Goal: Task Accomplishment & Management: Complete application form

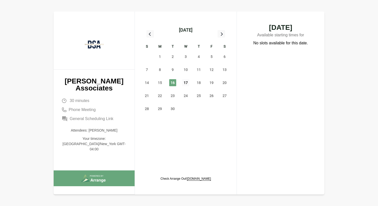
click at [186, 83] on span "17" at bounding box center [185, 82] width 7 height 7
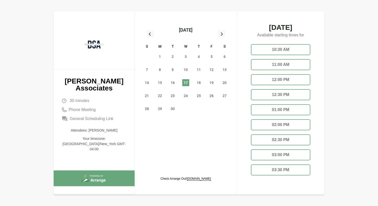
click at [294, 67] on div "11:00 AM" at bounding box center [280, 64] width 59 height 11
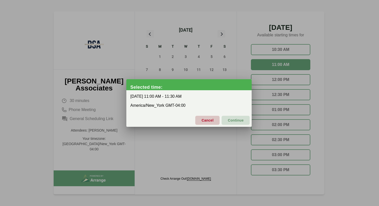
click at [213, 119] on span "Cancel" at bounding box center [207, 120] width 12 height 11
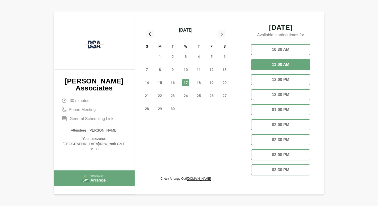
click at [273, 140] on div "02:30 PM" at bounding box center [280, 139] width 59 height 11
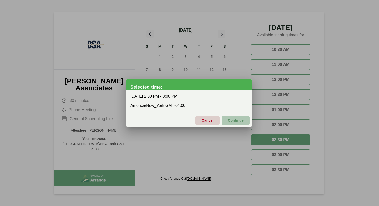
click at [232, 120] on span "Continue" at bounding box center [236, 120] width 16 height 11
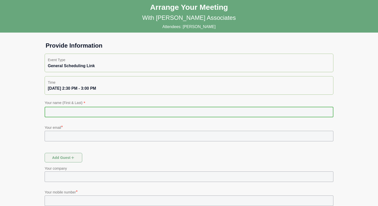
click at [207, 114] on input "text" at bounding box center [189, 112] width 289 height 11
type input "**********"
click at [91, 137] on input "text" at bounding box center [189, 136] width 289 height 11
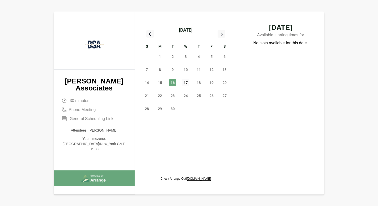
click at [186, 83] on span "17" at bounding box center [185, 82] width 7 height 7
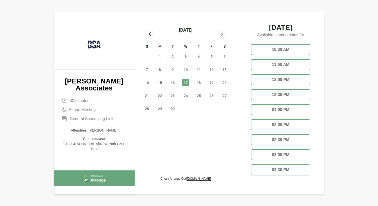
click at [261, 139] on div "02:30 PM" at bounding box center [280, 139] width 59 height 11
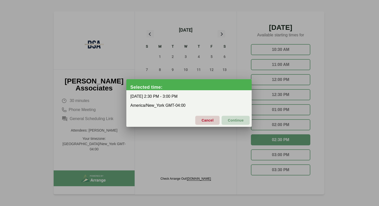
click at [240, 118] on span "Continue" at bounding box center [236, 120] width 16 height 11
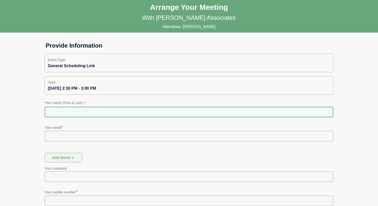
click at [170, 114] on input "text" at bounding box center [189, 112] width 289 height 11
type input "**********"
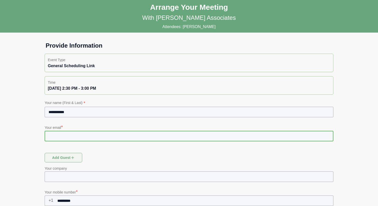
click at [59, 139] on input "text" at bounding box center [189, 136] width 289 height 11
type input "**********"
click at [94, 163] on div "Your company" at bounding box center [189, 177] width 295 height 28
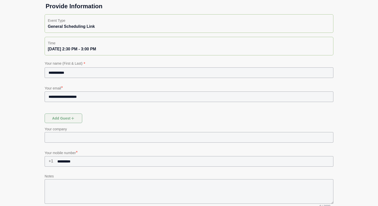
scroll to position [59, 0]
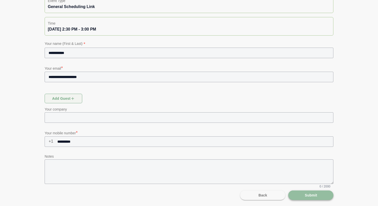
click at [305, 199] on span "Submit" at bounding box center [311, 196] width 13 height 10
